Goal: Task Accomplishment & Management: Manage account settings

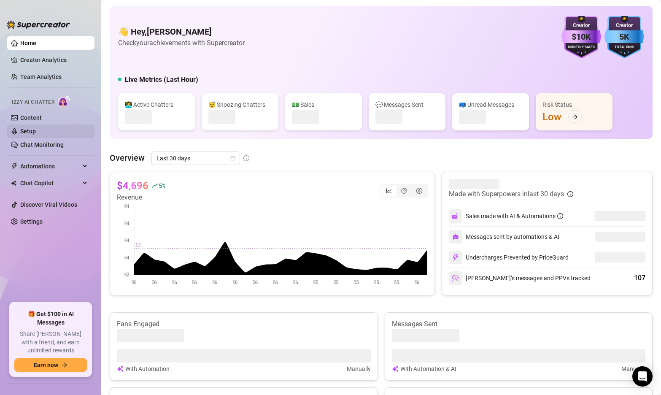
click at [31, 133] on link "Setup" at bounding box center [28, 131] width 16 height 7
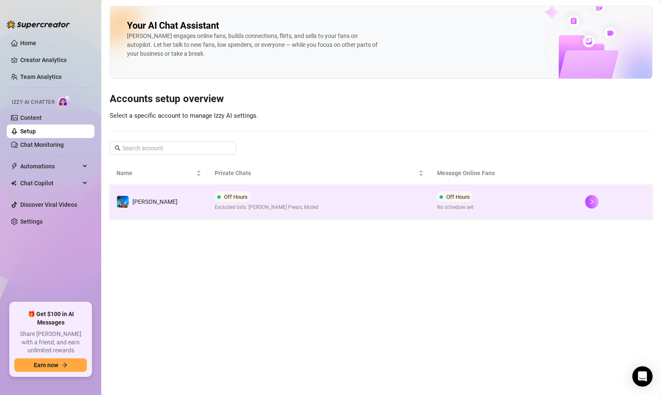
click at [297, 205] on td "Off Hours Excluded lists: [PERSON_NAME] Peeps, Muted" at bounding box center [319, 202] width 222 height 34
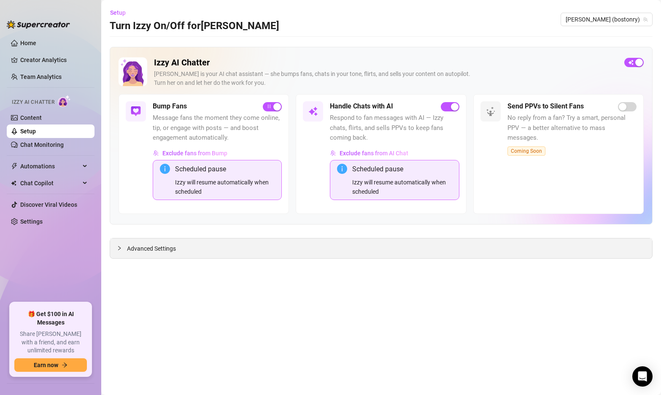
click at [144, 250] on span "Advanced Settings" at bounding box center [151, 248] width 49 height 9
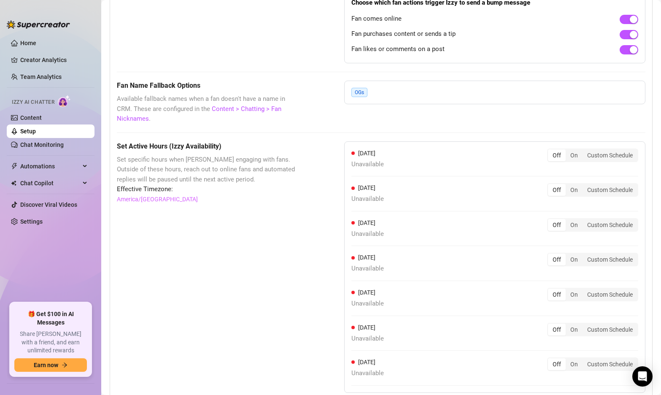
scroll to position [704, 0]
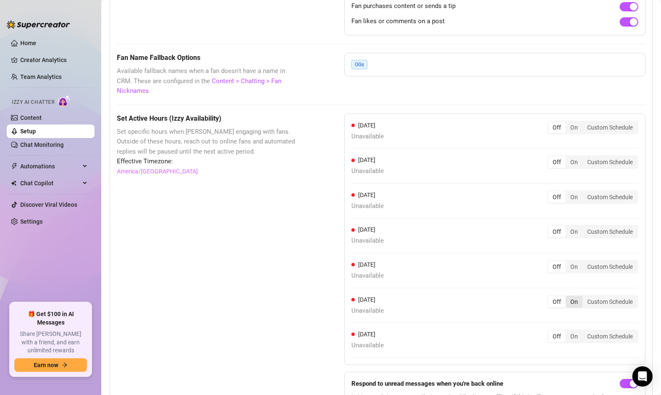
click at [574, 296] on div "On" at bounding box center [573, 302] width 17 height 12
click at [568, 297] on input "On" at bounding box center [568, 297] width 0 height 0
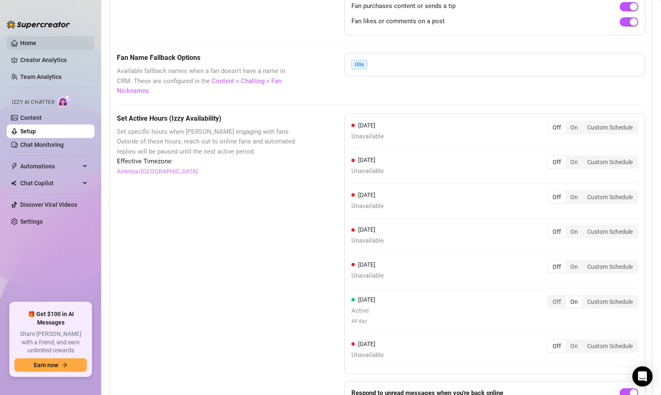
click at [27, 40] on link "Home" at bounding box center [28, 43] width 16 height 7
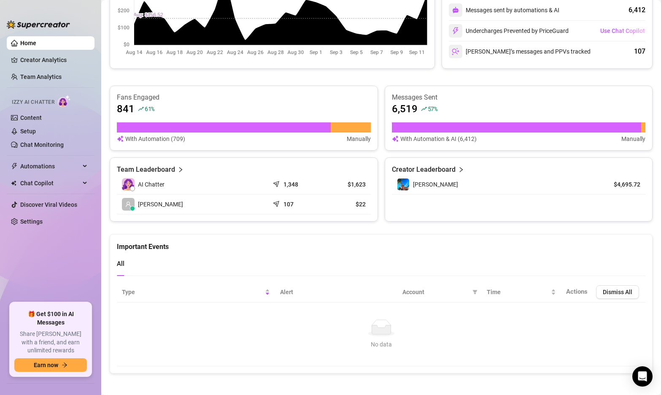
scroll to position [233, 0]
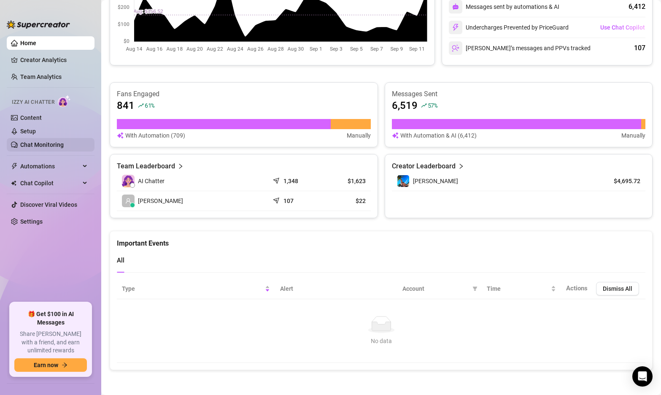
click at [53, 144] on link "Chat Monitoring" at bounding box center [41, 144] width 43 height 7
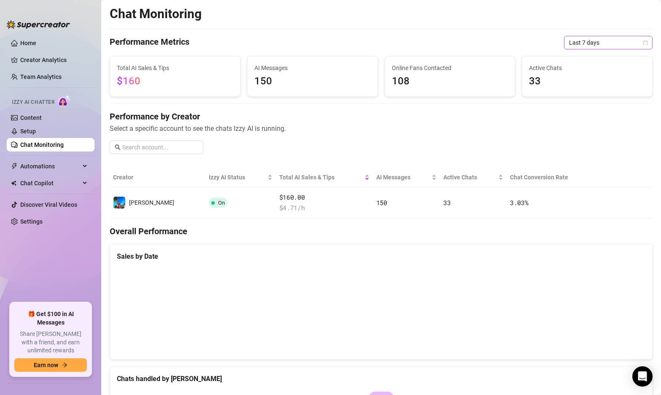
click at [645, 42] on icon "calendar" at bounding box center [645, 42] width 5 height 5
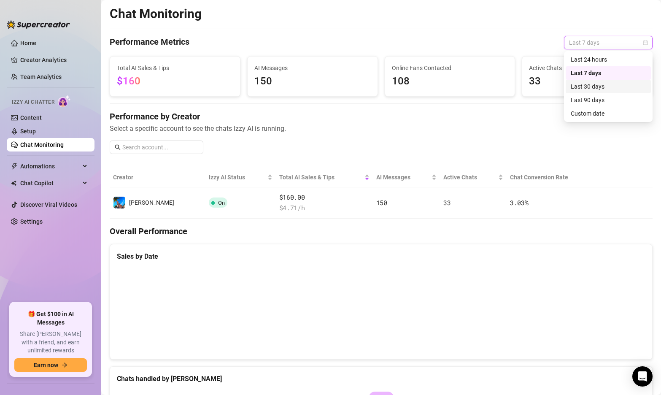
click at [610, 86] on div "Last 30 days" at bounding box center [608, 86] width 75 height 9
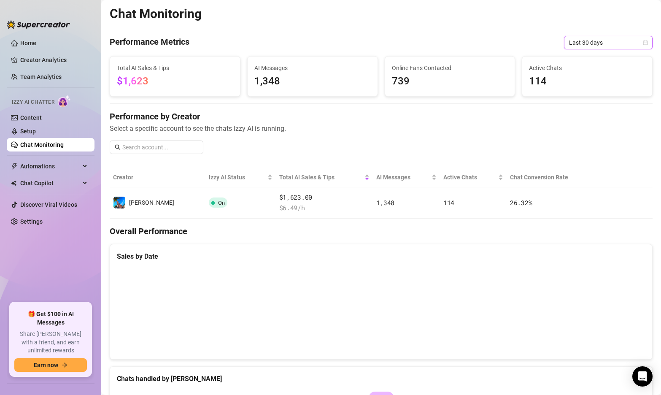
click at [650, 40] on div "Last 30 days" at bounding box center [608, 42] width 89 height 13
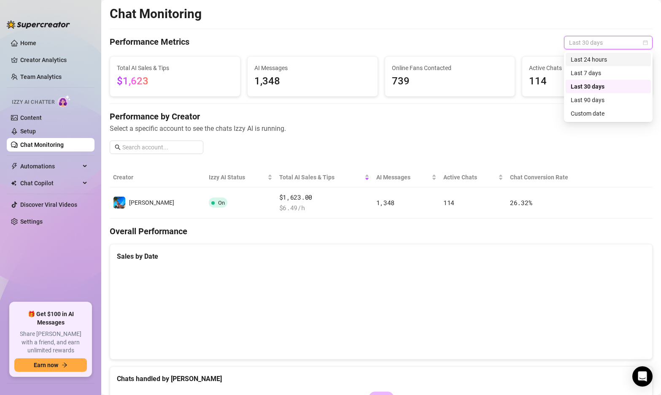
click at [608, 63] on div "Last 24 hours" at bounding box center [608, 59] width 75 height 9
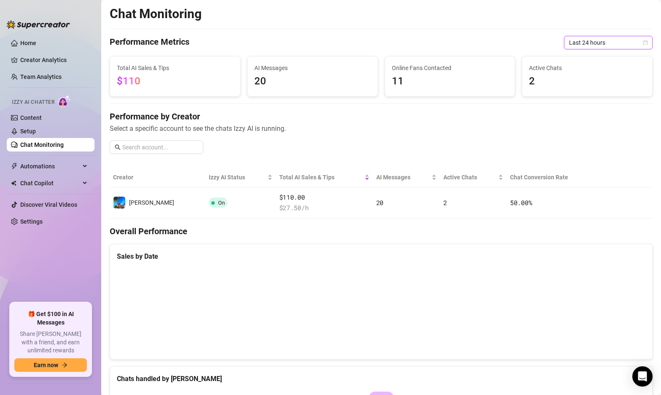
click at [642, 44] on span "Last 24 hours" at bounding box center [608, 42] width 78 height 13
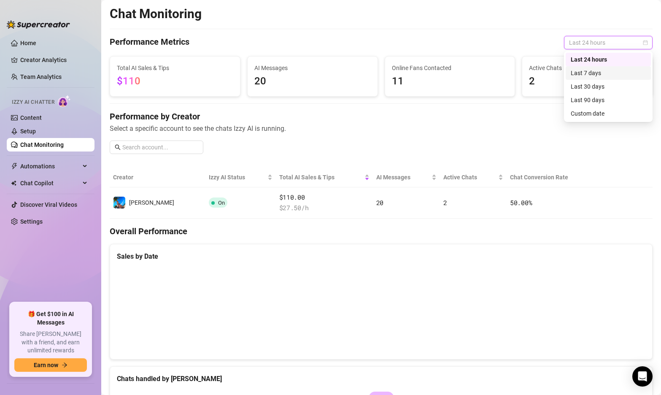
click at [606, 75] on div "Last 7 days" at bounding box center [608, 72] width 75 height 9
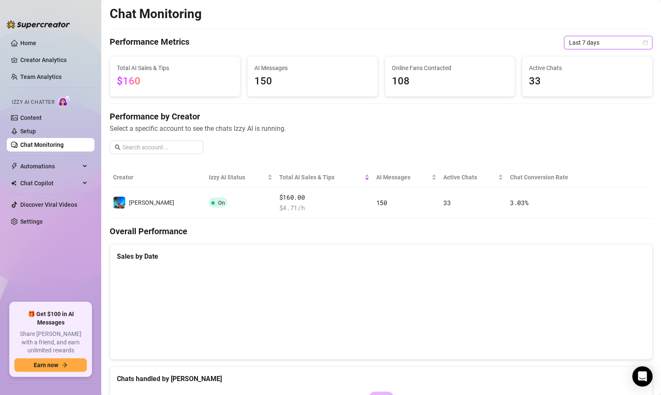
click at [643, 40] on icon "calendar" at bounding box center [645, 42] width 5 height 5
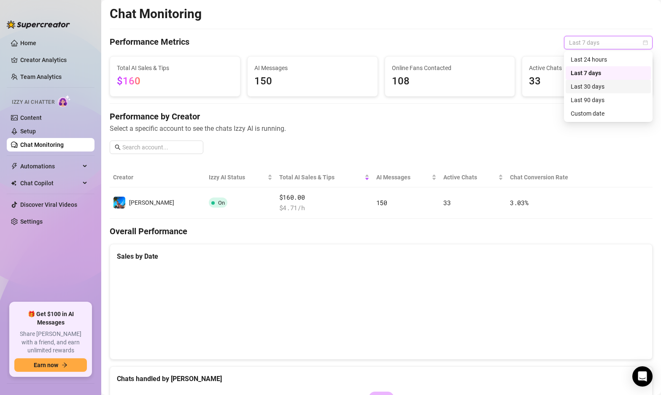
click at [593, 83] on div "Last 30 days" at bounding box center [608, 86] width 75 height 9
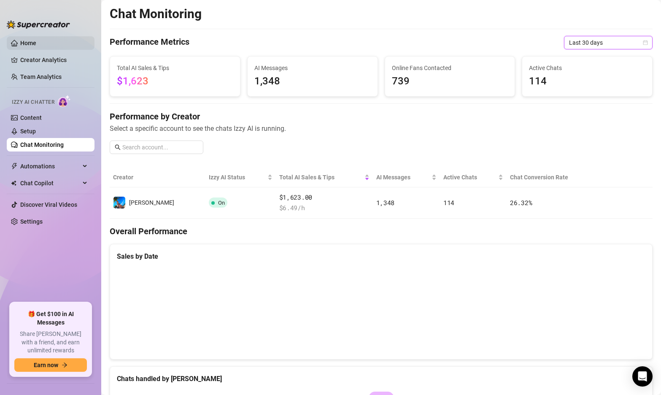
click at [27, 46] on link "Home" at bounding box center [28, 43] width 16 height 7
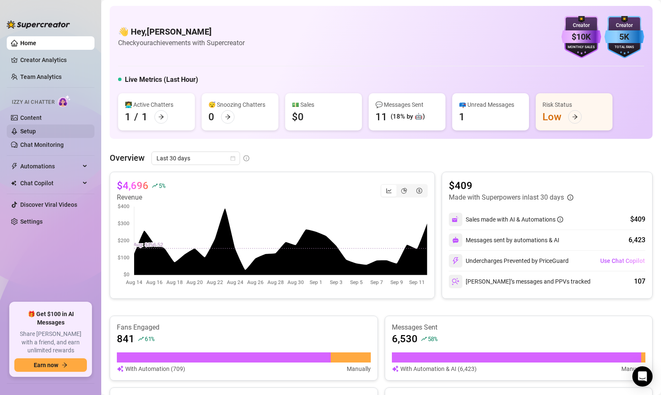
click at [36, 134] on link "Setup" at bounding box center [28, 131] width 16 height 7
